Goal: Transaction & Acquisition: Obtain resource

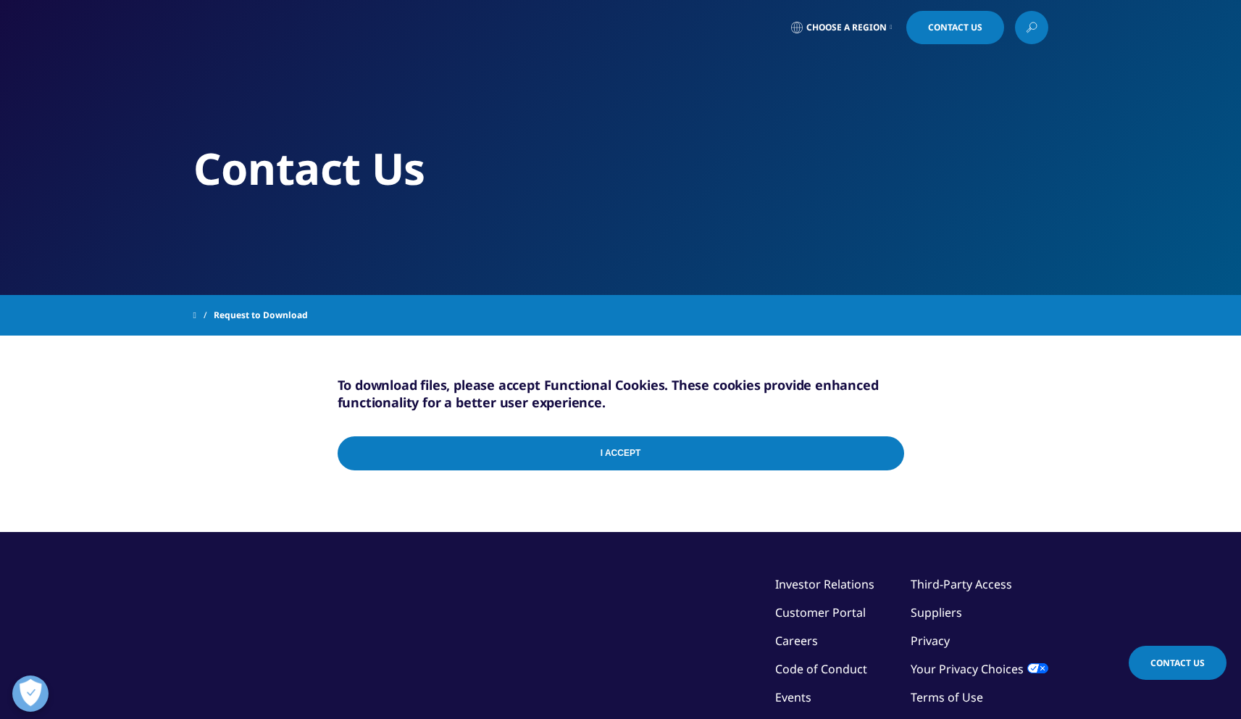
click at [617, 457] on input "I Accept" at bounding box center [621, 453] width 566 height 34
